Goal: Register for event/course

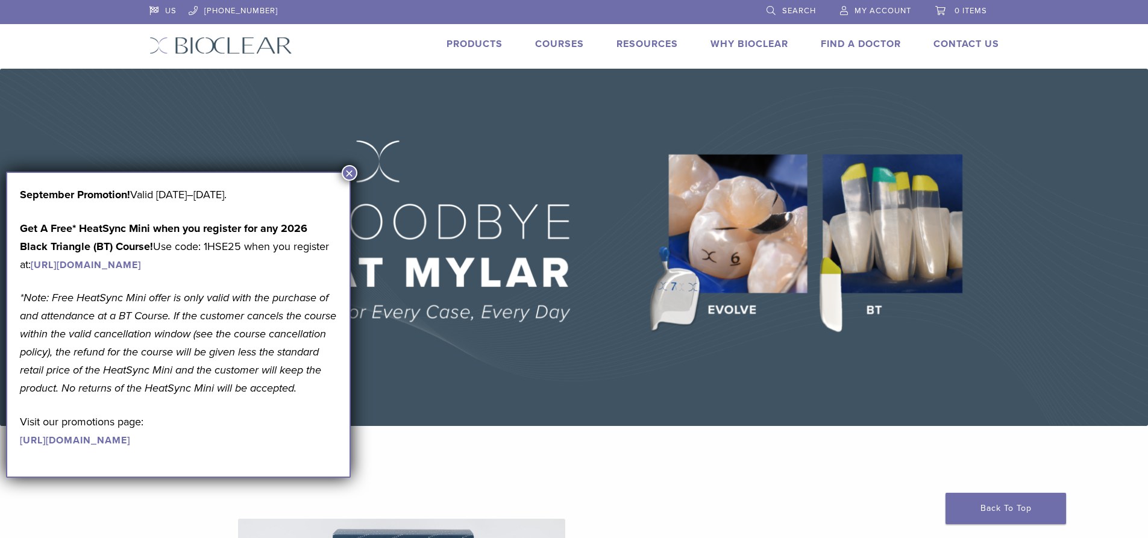
click at [348, 177] on button "×" at bounding box center [350, 173] width 16 height 16
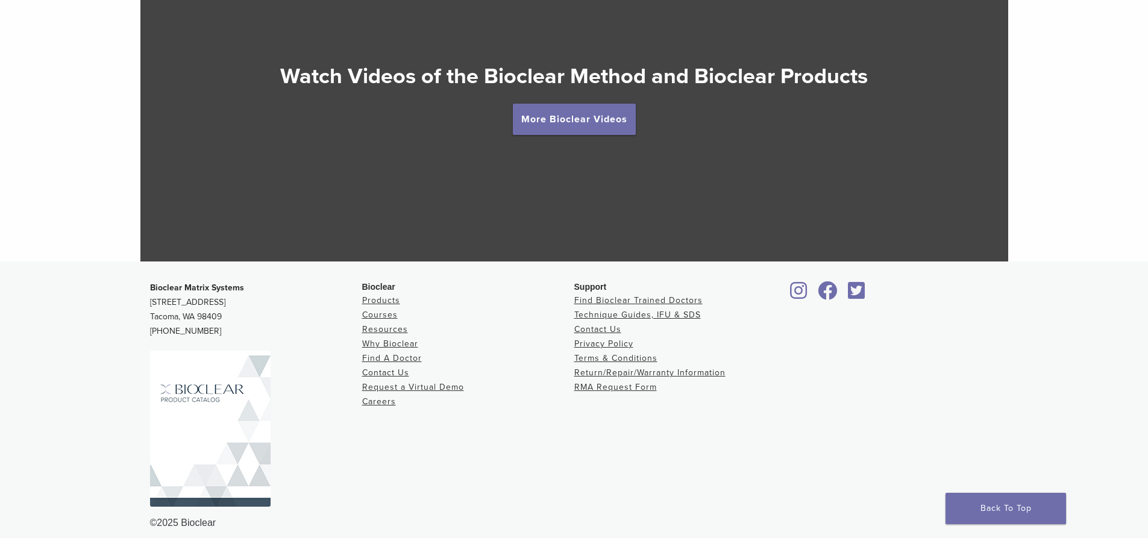
scroll to position [2287, 0]
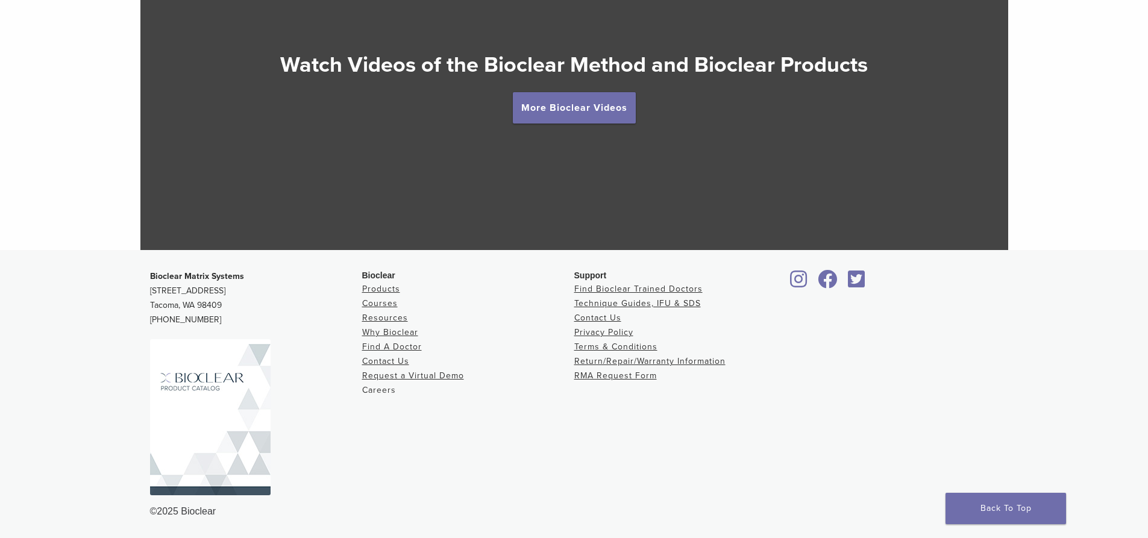
click at [386, 389] on link "Careers" at bounding box center [379, 390] width 34 height 10
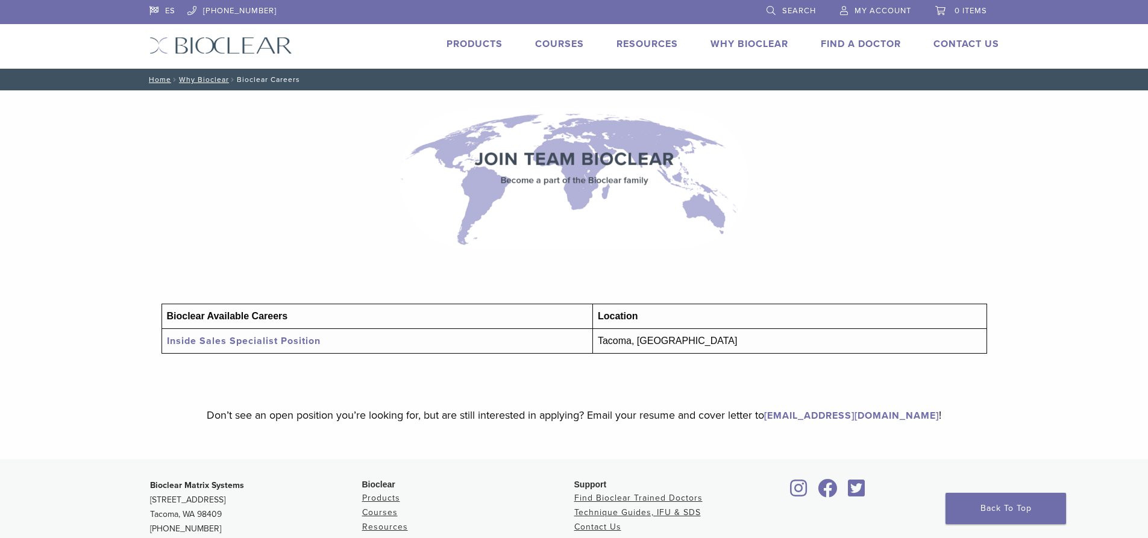
click at [570, 46] on link "Courses" at bounding box center [559, 44] width 49 height 12
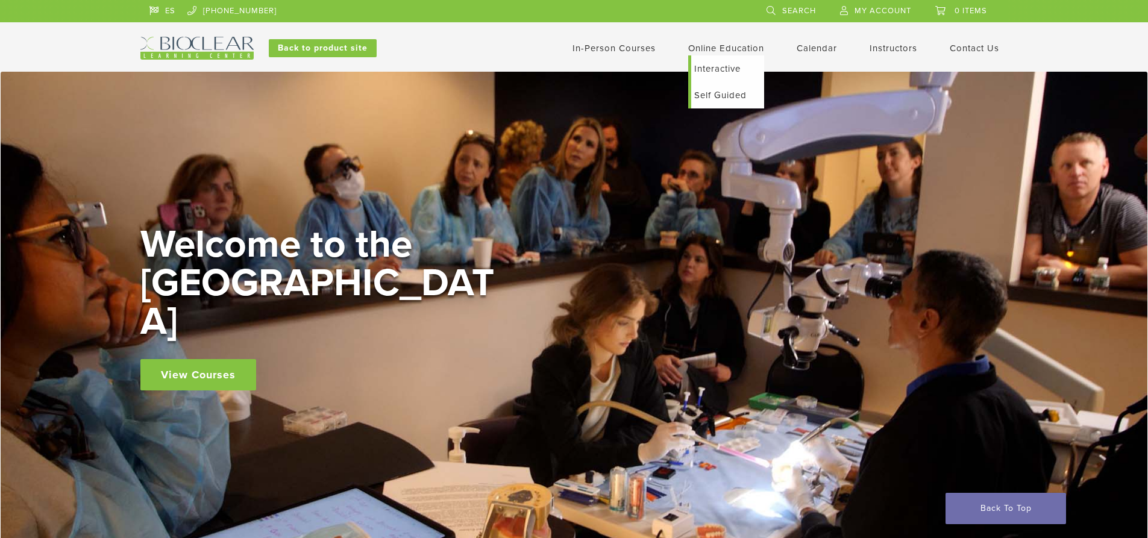
click at [706, 69] on link "Interactive" at bounding box center [727, 68] width 73 height 27
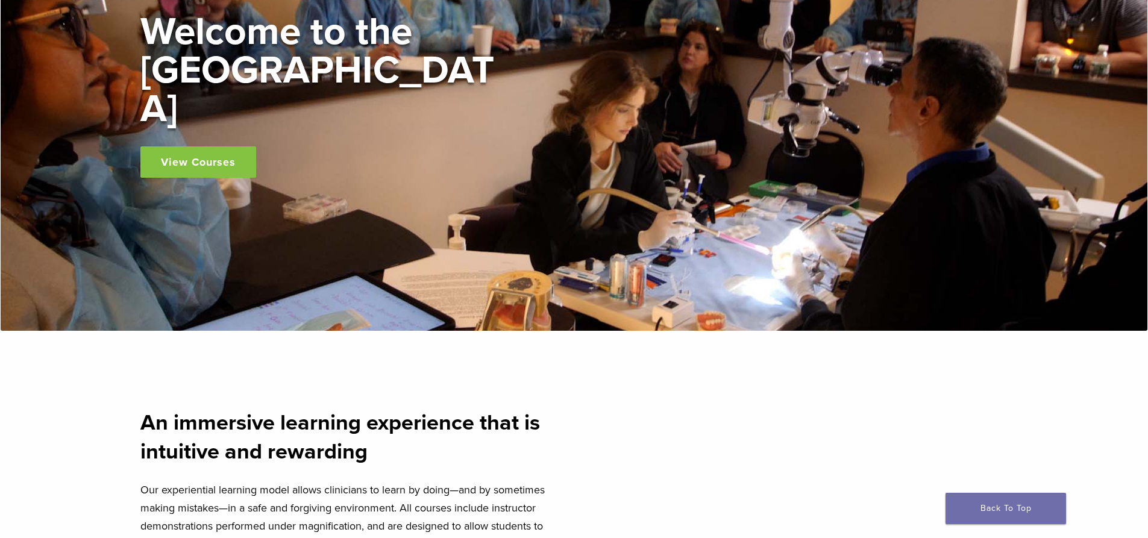
scroll to position [241, 0]
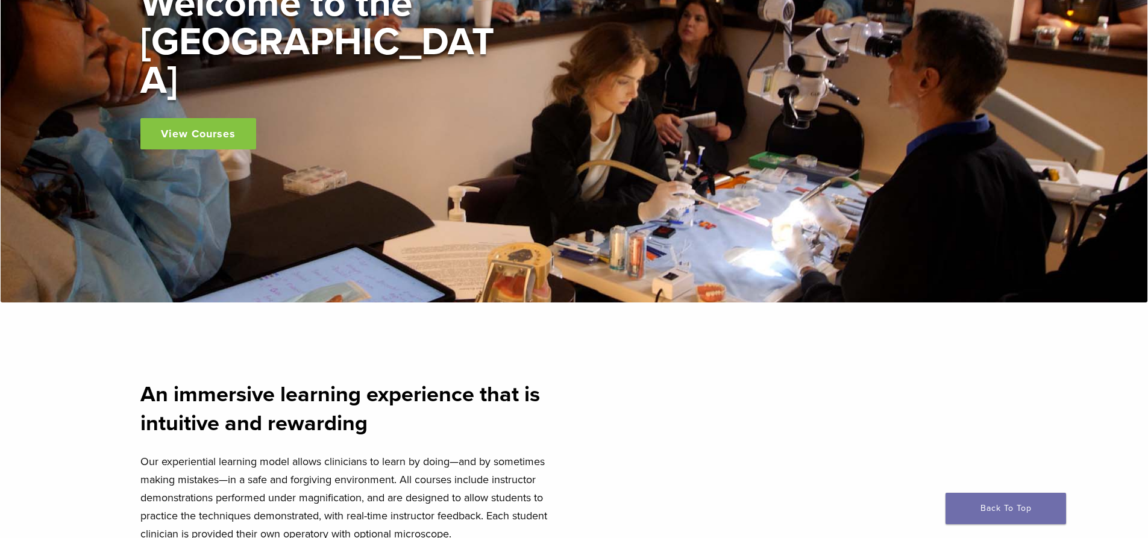
click at [217, 118] on link "View Courses" at bounding box center [198, 133] width 116 height 31
